Goal: Transaction & Acquisition: Purchase product/service

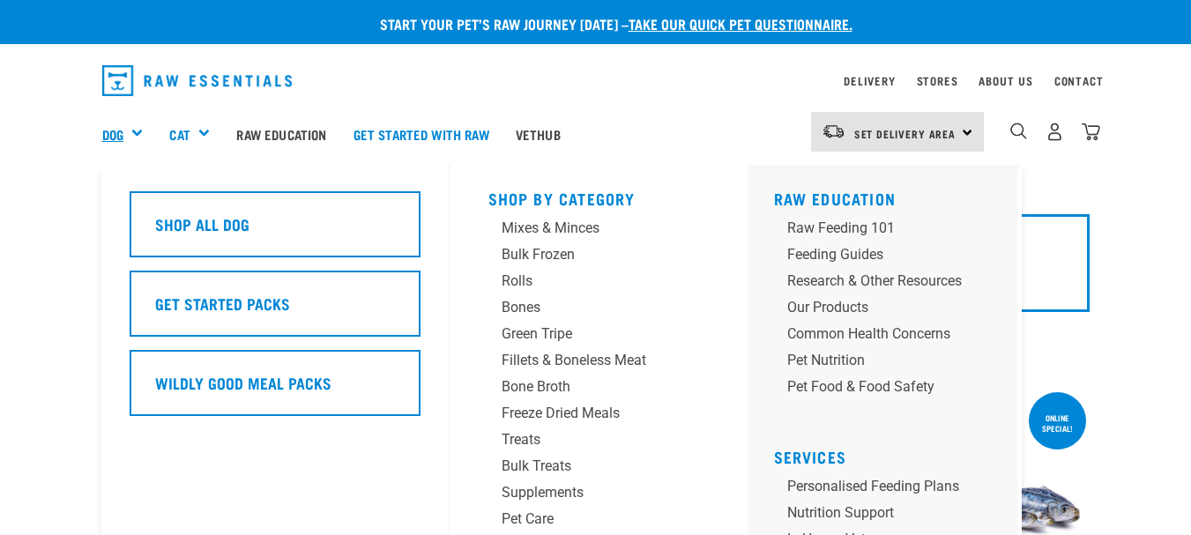
click at [117, 137] on link "Dog" at bounding box center [112, 134] width 21 height 20
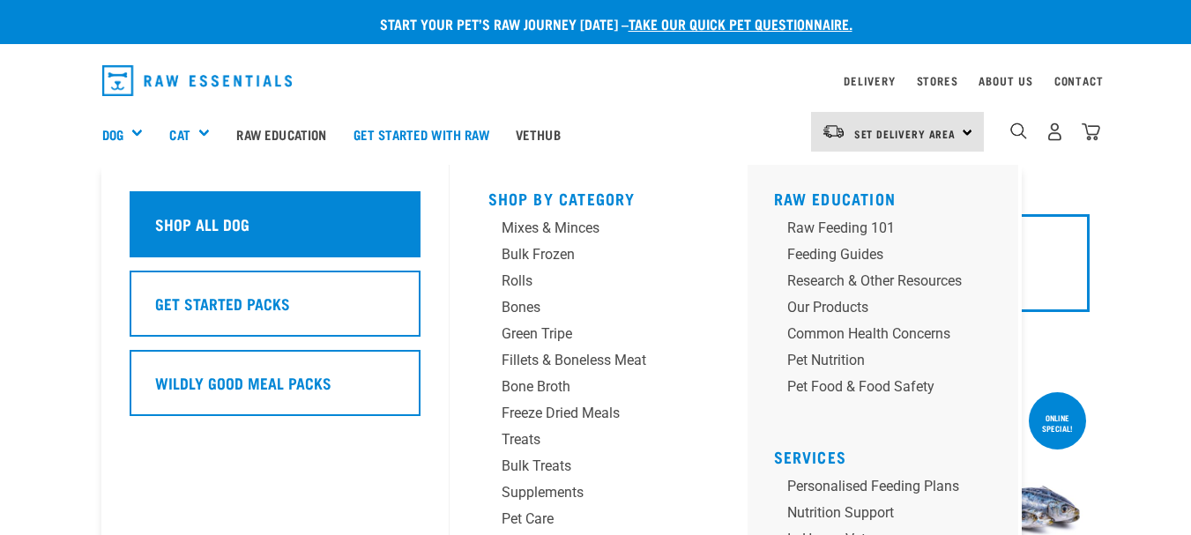
click at [182, 220] on h5 "Shop All Dog" at bounding box center [202, 223] width 94 height 23
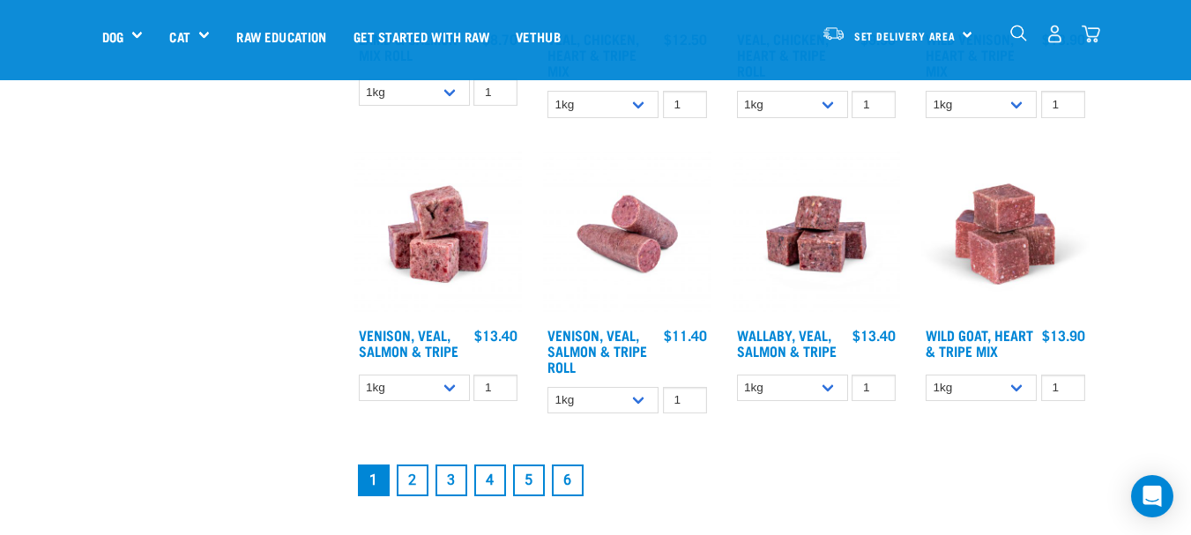
scroll to position [2218, 0]
click at [408, 480] on link "2" at bounding box center [413, 480] width 32 height 32
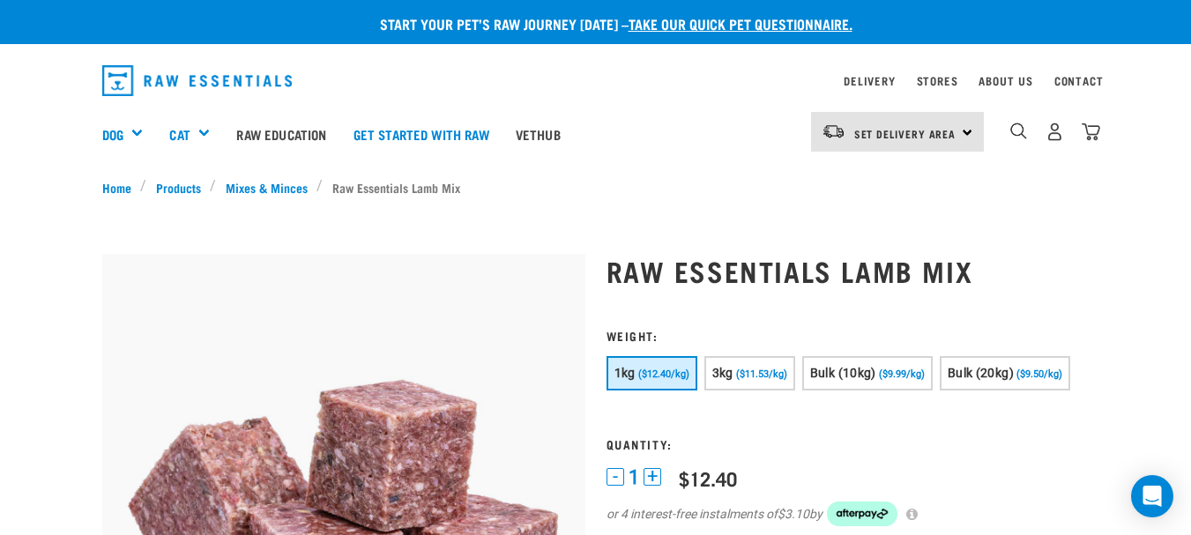
click at [993, 129] on div "0" at bounding box center [1042, 134] width 116 height 71
click at [1022, 126] on img "dropdown navigation" at bounding box center [1018, 131] width 17 height 17
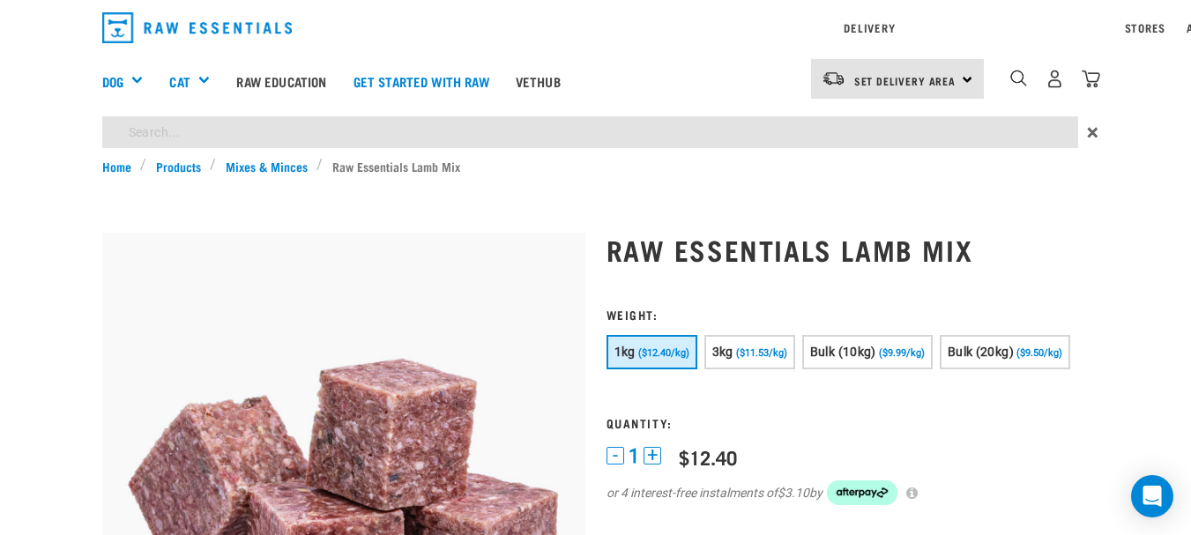
click at [204, 137] on input "search" at bounding box center [590, 132] width 976 height 32
type input "venison meaty mince"
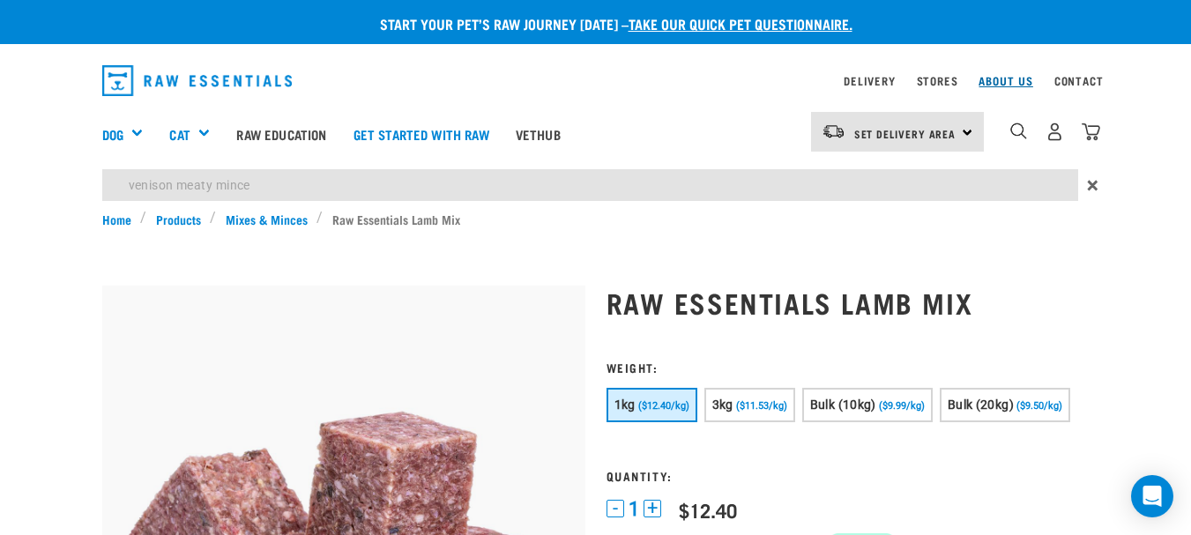
click at [1006, 73] on div "Delivery Stores About Us Contact Set Delivery Area" at bounding box center [595, 131] width 1191 height 157
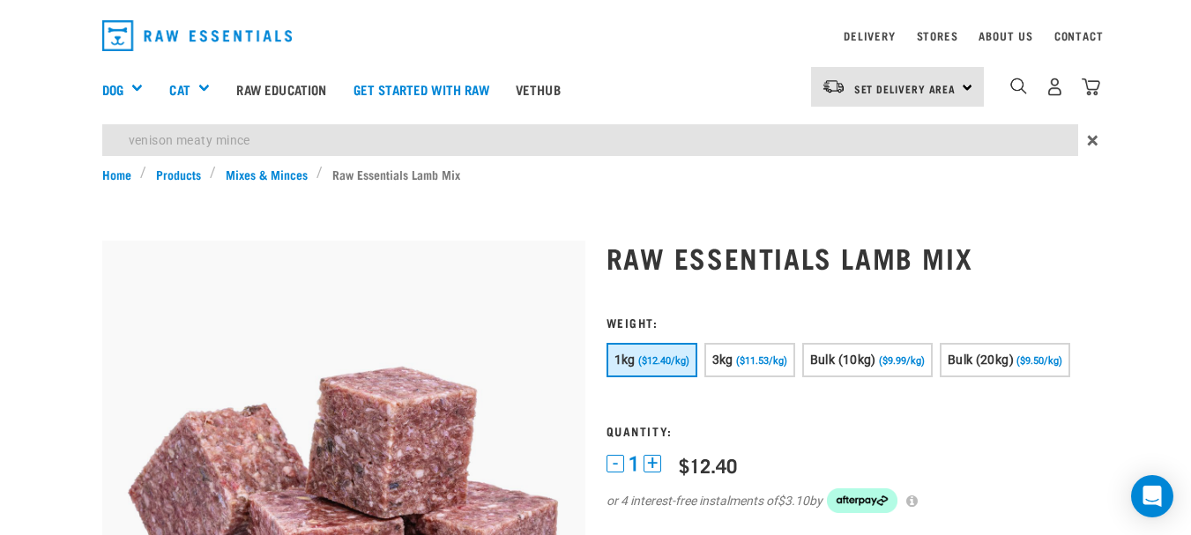
scroll to position [47, 0]
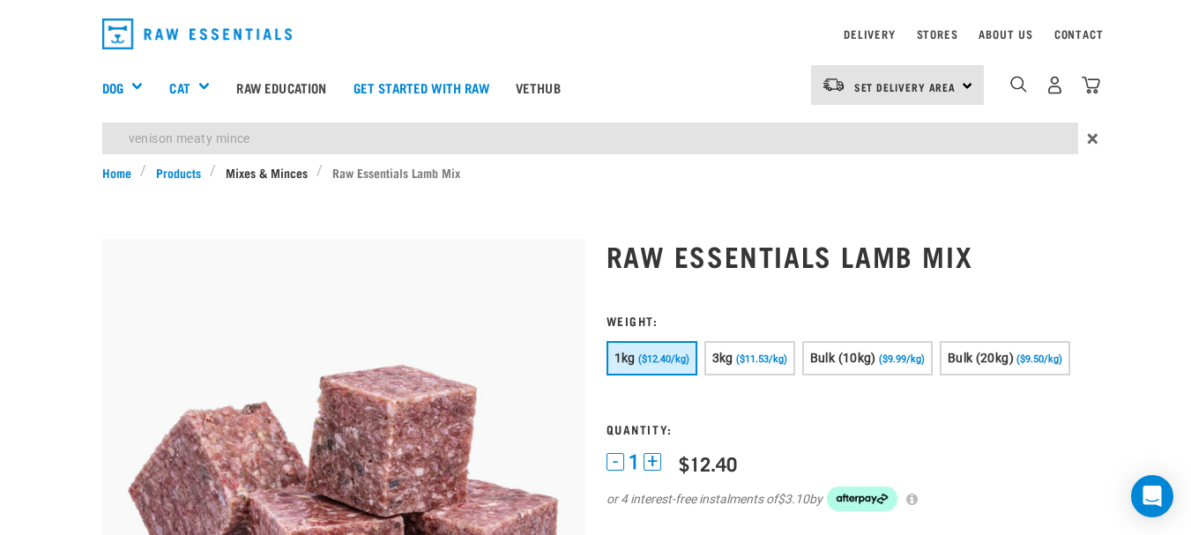
click at [279, 174] on link "Mixes & Minces" at bounding box center [266, 172] width 100 height 19
click at [268, 171] on link "Mixes & Minces" at bounding box center [266, 172] width 100 height 19
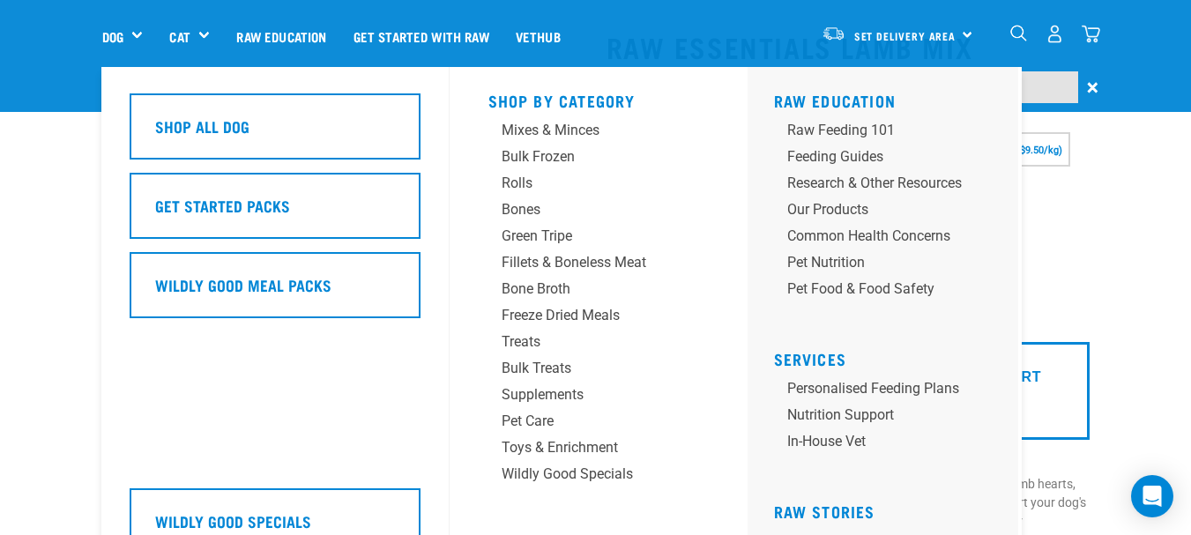
scroll to position [100, 0]
click at [561, 130] on div "Mixes & Minces" at bounding box center [584, 130] width 165 height 21
click at [537, 128] on div "Mixes & Minces" at bounding box center [584, 130] width 165 height 21
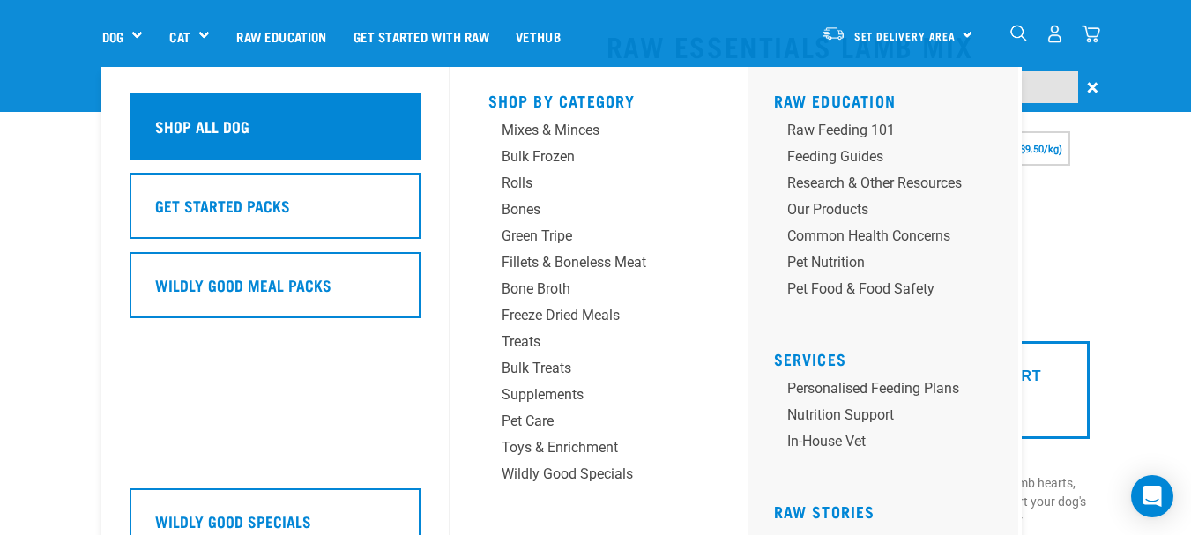
click at [227, 126] on h5 "Shop All Dog" at bounding box center [202, 126] width 94 height 23
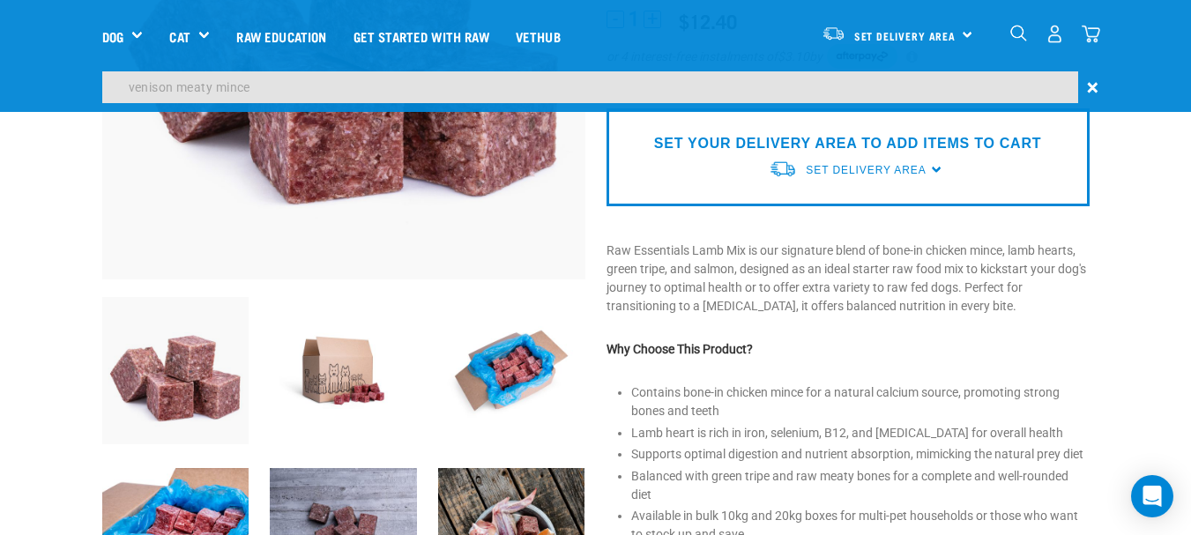
scroll to position [309, 0]
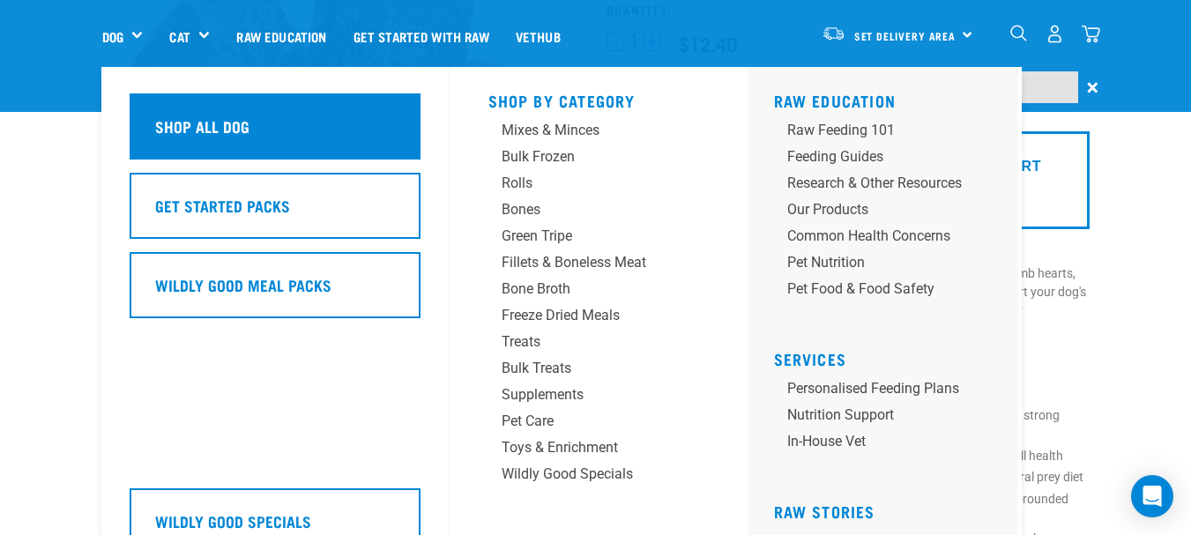
click at [197, 124] on h5 "Shop All Dog" at bounding box center [202, 126] width 94 height 23
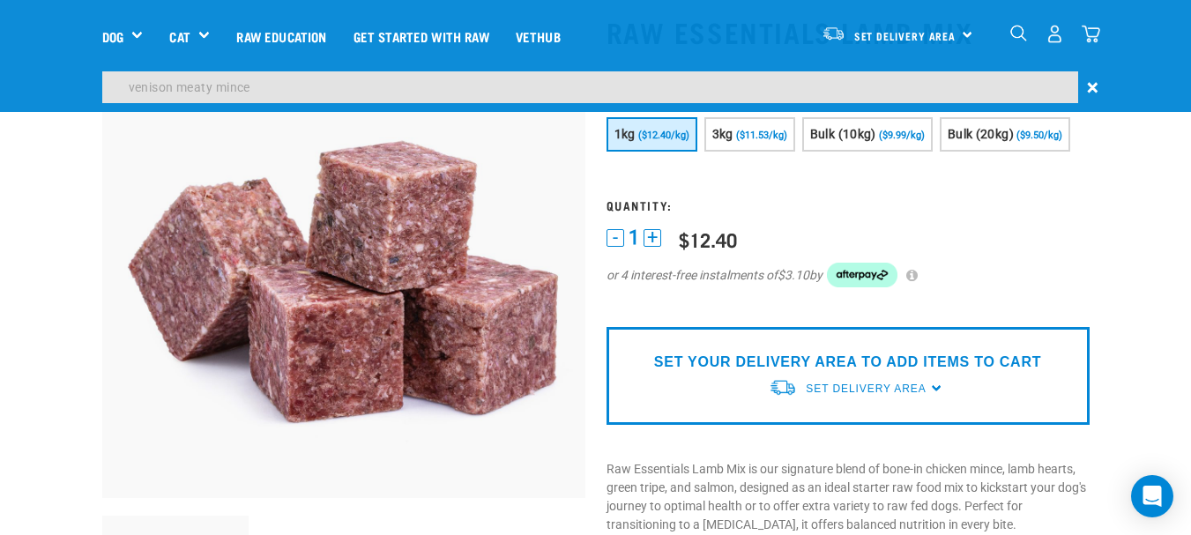
scroll to position [113, 0]
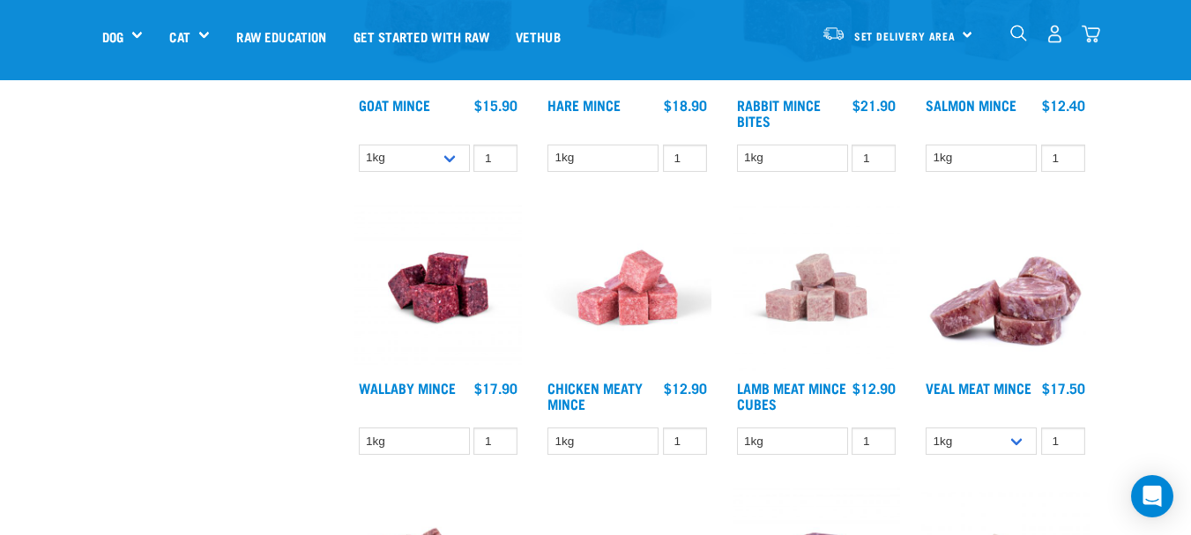
scroll to position [1205, 0]
click at [793, 389] on link "Lamb Meat Mince Cubes" at bounding box center [791, 395] width 109 height 24
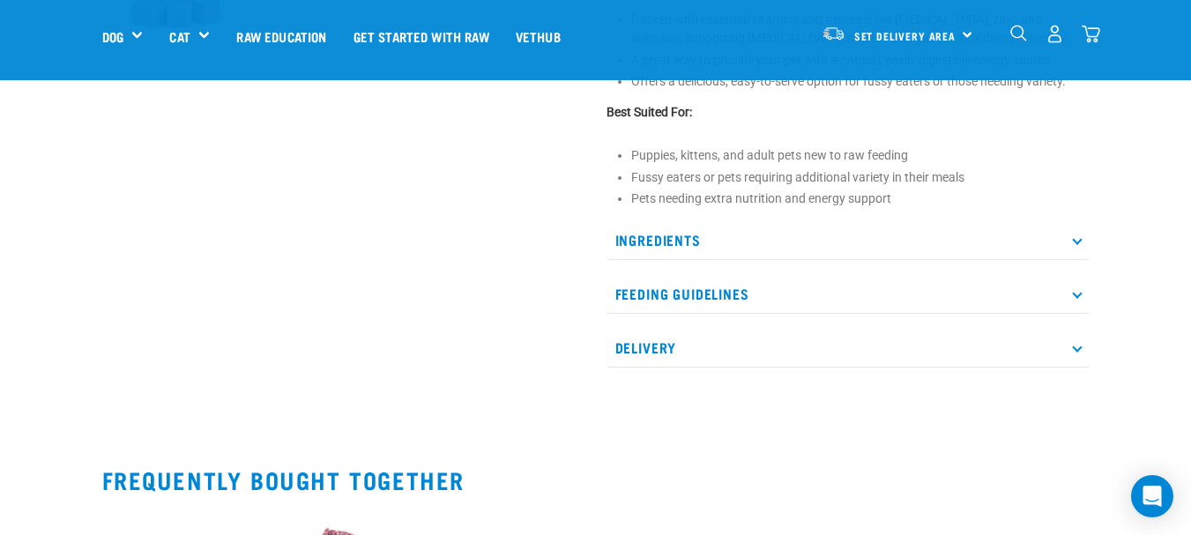
scroll to position [707, 0]
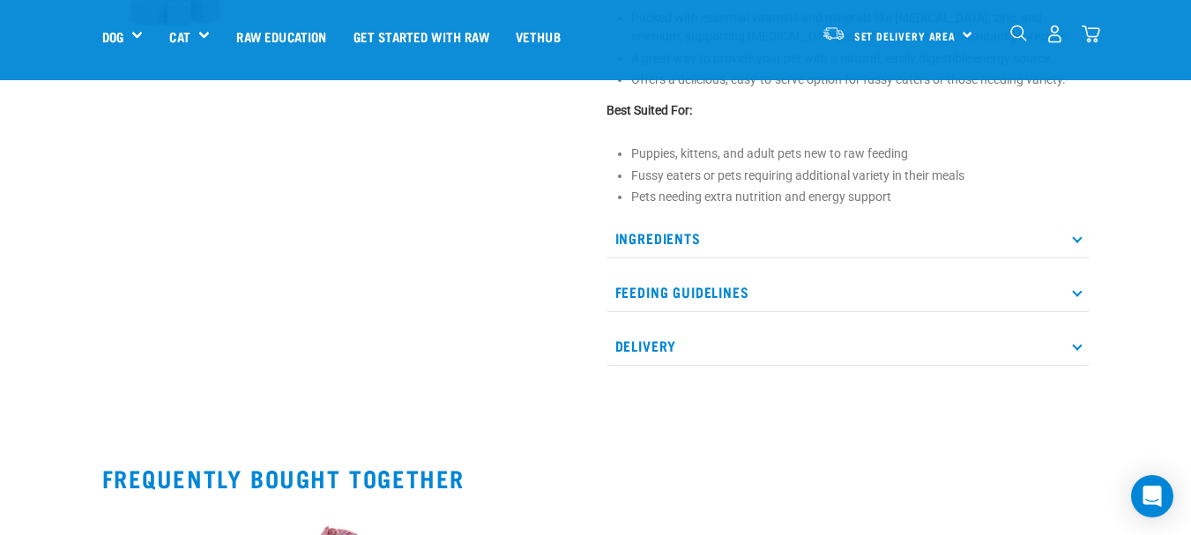
click at [1076, 242] on icon at bounding box center [1077, 239] width 10 height 10
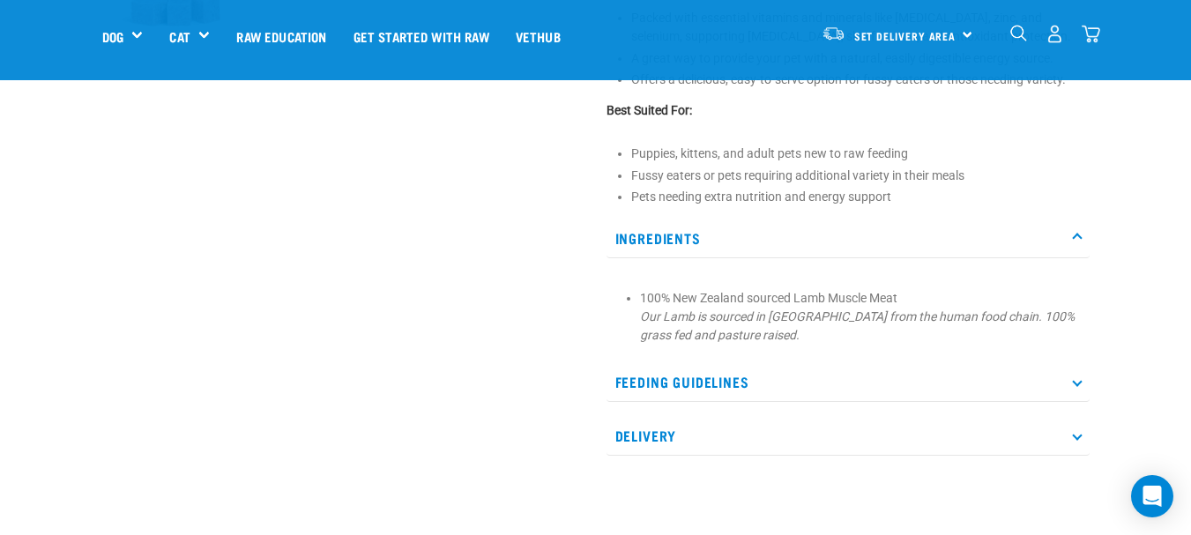
click at [1076, 242] on icon at bounding box center [1077, 239] width 10 height 10
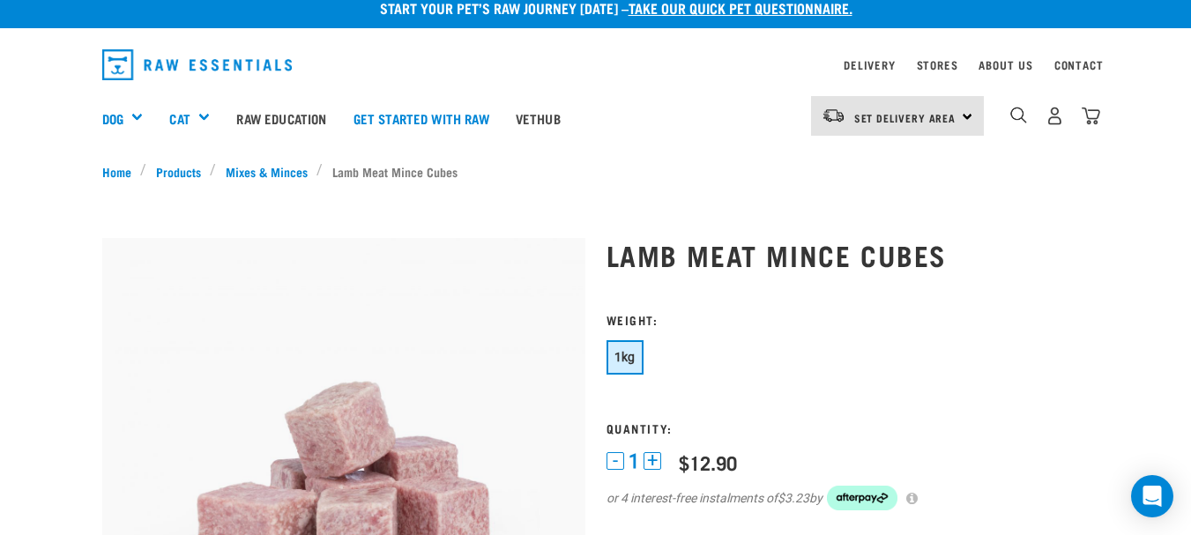
scroll to position [0, 0]
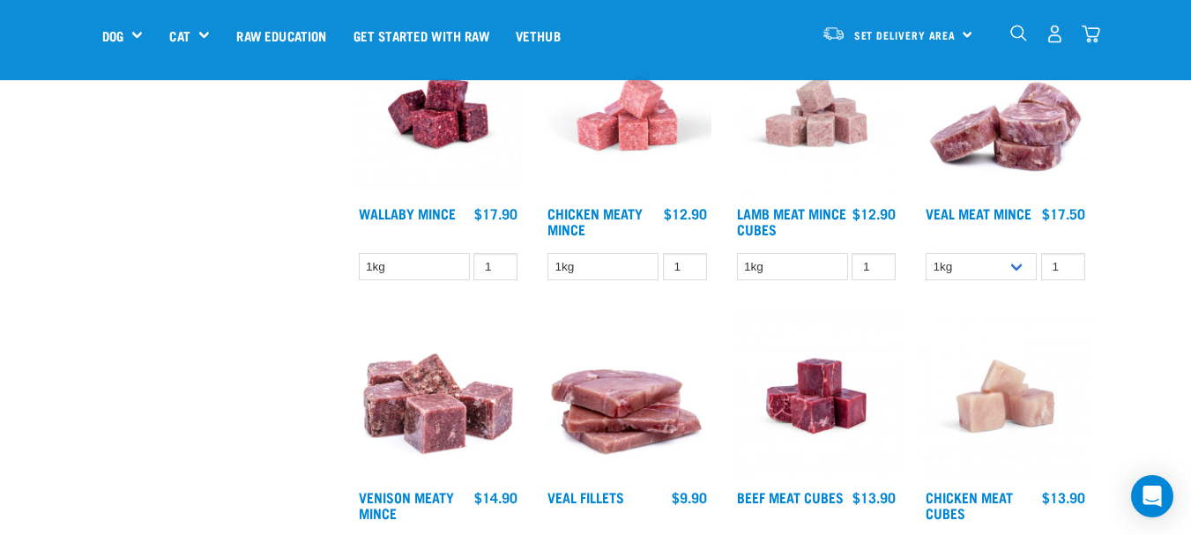
scroll to position [1378, 0]
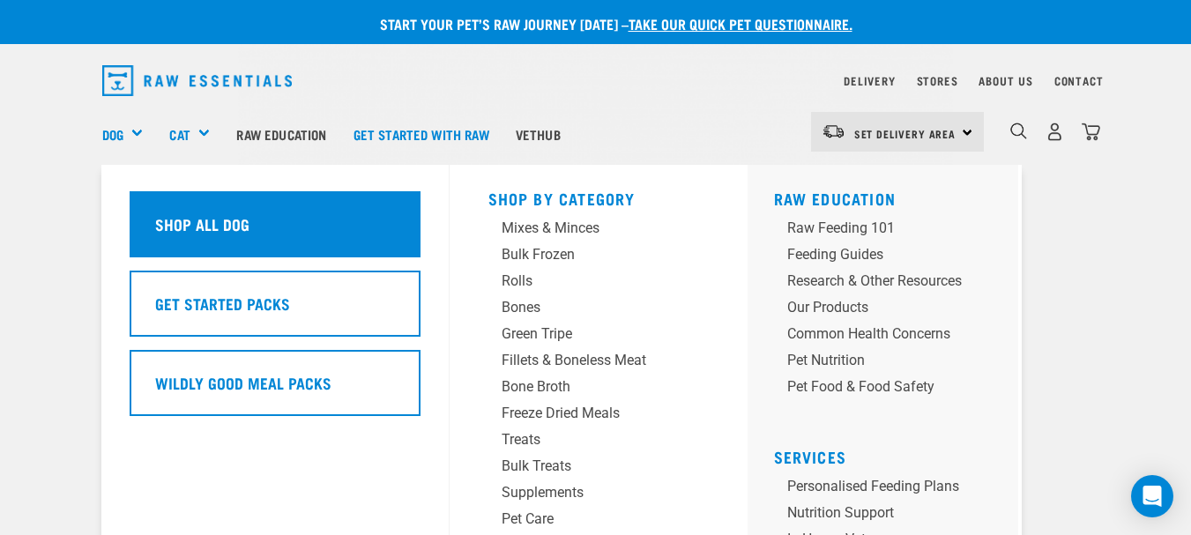
click at [209, 227] on h5 "Shop All Dog" at bounding box center [202, 223] width 94 height 23
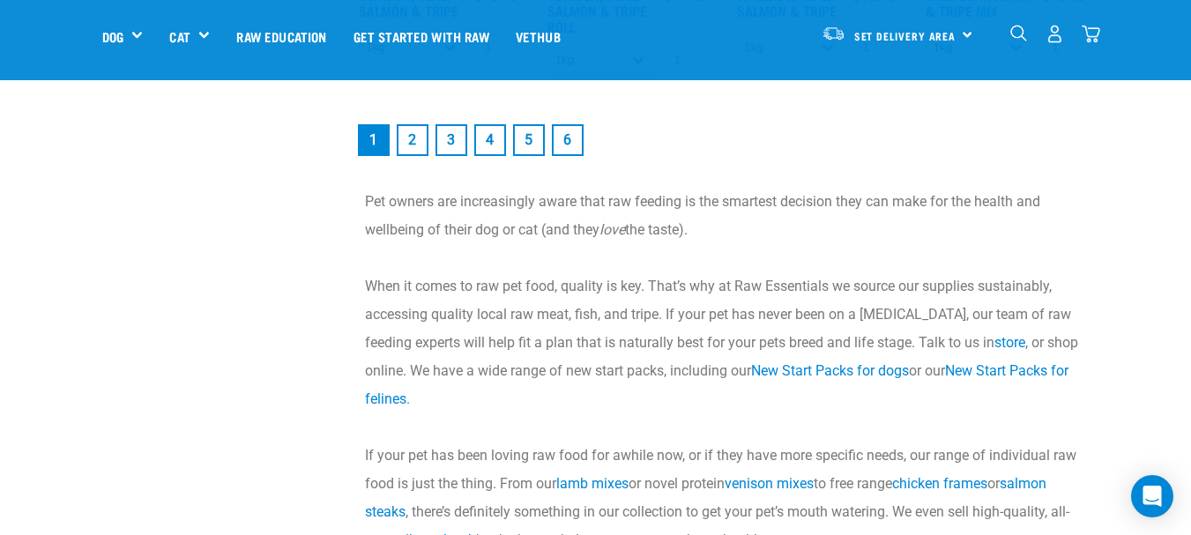
scroll to position [2548, 0]
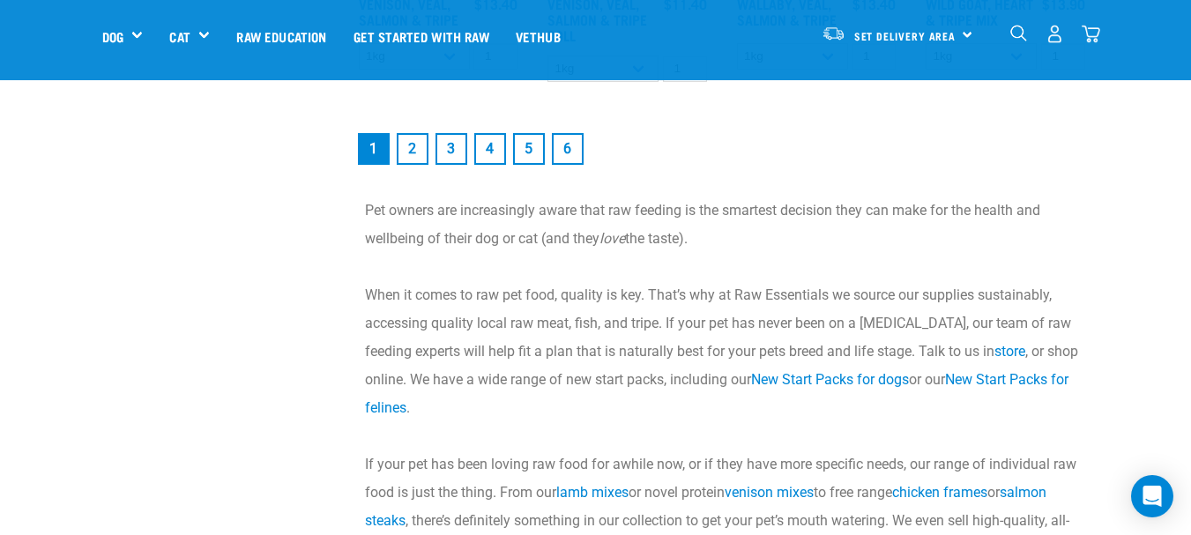
click at [413, 146] on link "2" at bounding box center [413, 149] width 32 height 32
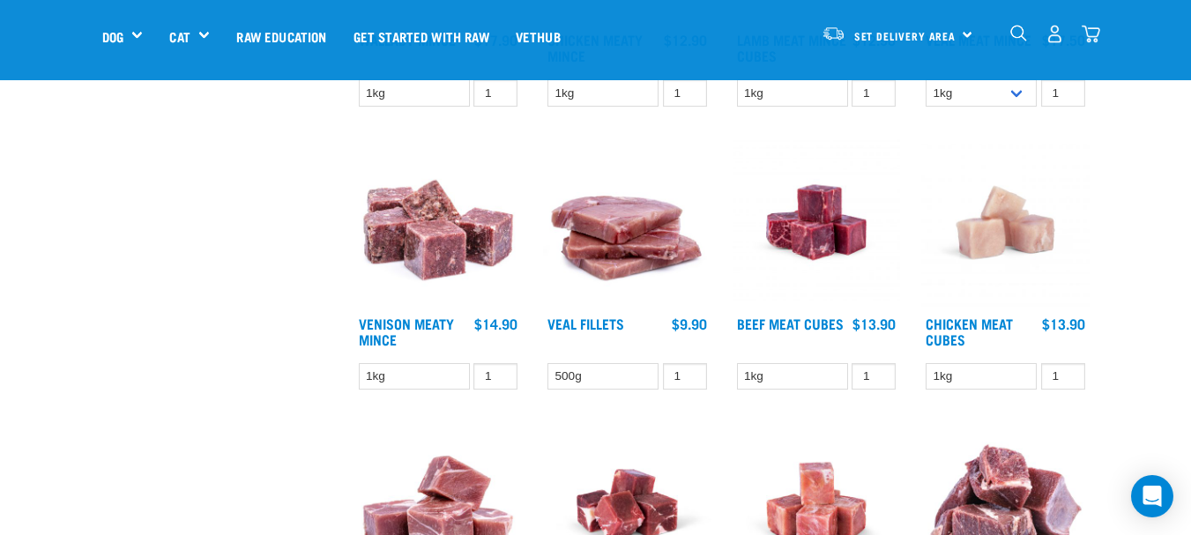
scroll to position [1553, 0]
click at [424, 246] on img at bounding box center [438, 222] width 168 height 168
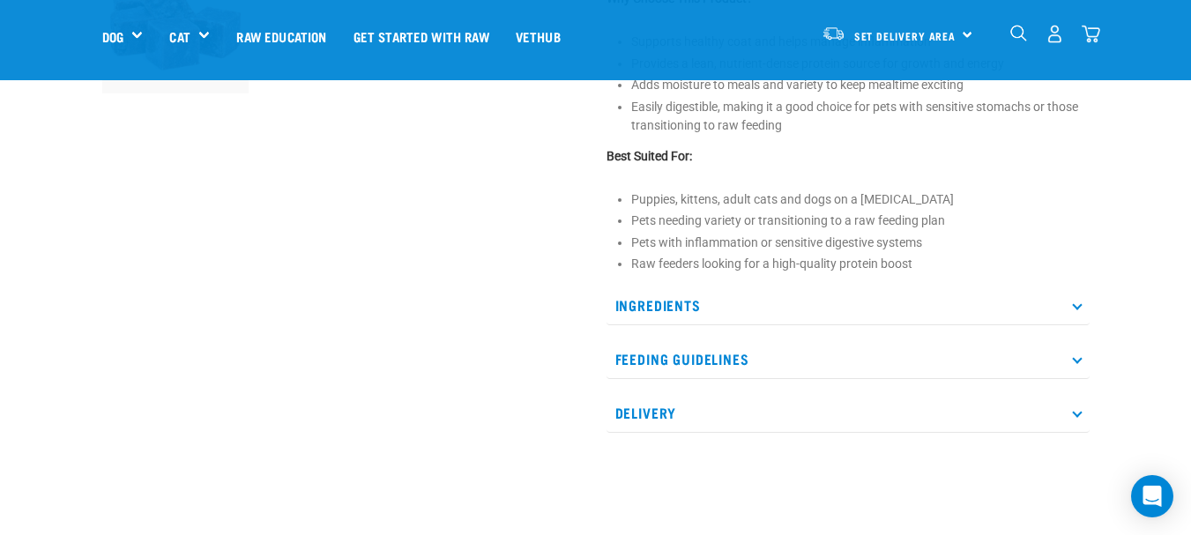
scroll to position [684, 0]
click at [1076, 301] on icon at bounding box center [1077, 305] width 10 height 10
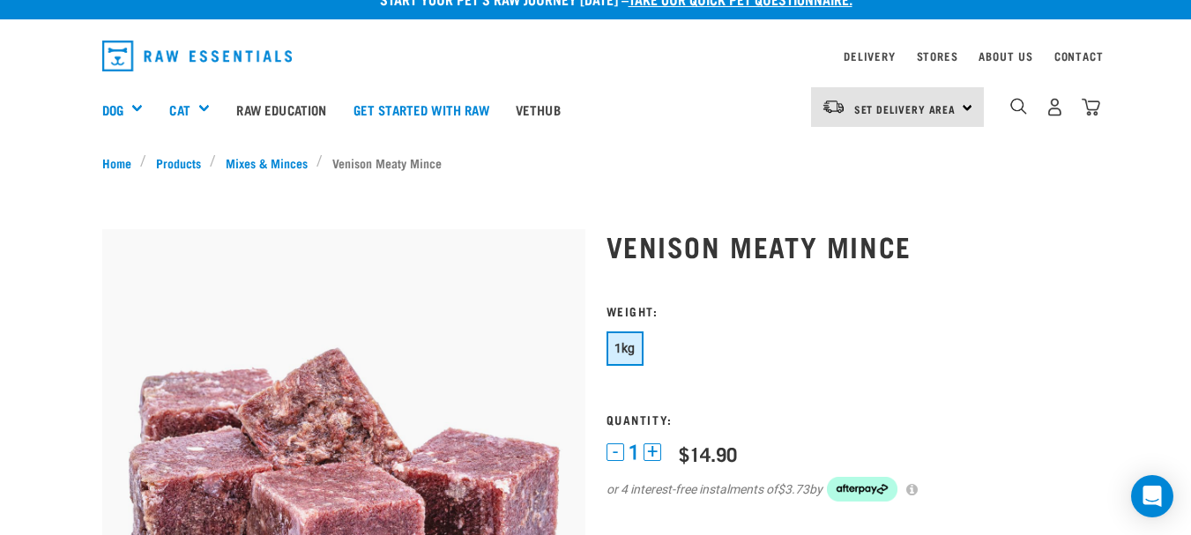
scroll to position [21, 0]
